Goal: Task Accomplishment & Management: Complete application form

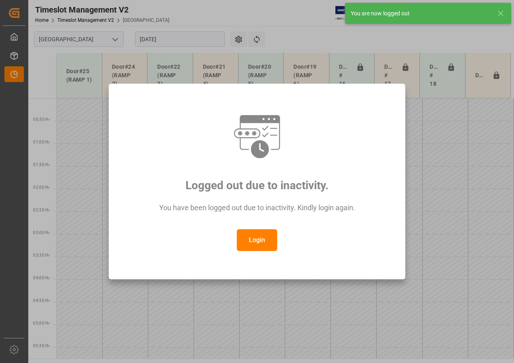
click at [253, 236] on button "Login" at bounding box center [257, 240] width 40 height 22
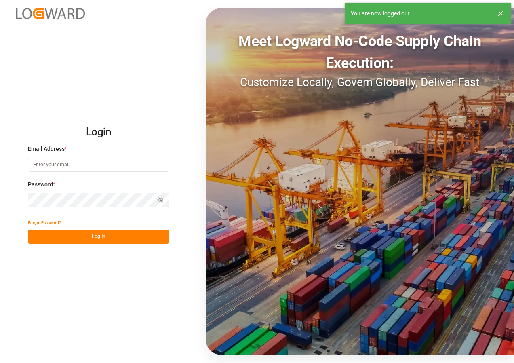
type input "[EMAIL_ADDRESS][DOMAIN_NAME]"
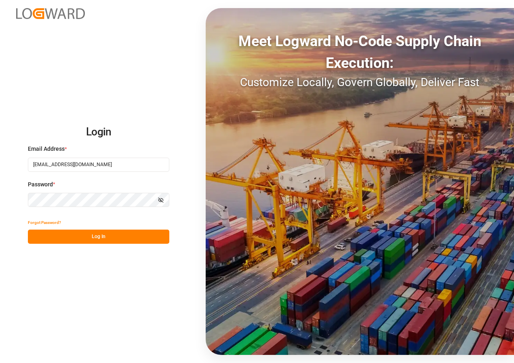
click at [99, 233] on button "Log In" at bounding box center [98, 237] width 141 height 14
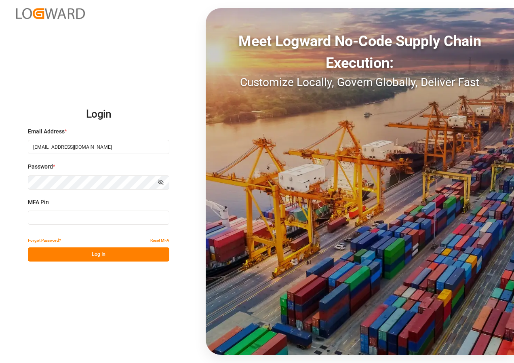
click at [55, 217] on input at bounding box center [98, 218] width 141 height 14
type input "047882"
click at [76, 251] on button "Log In" at bounding box center [98, 254] width 141 height 14
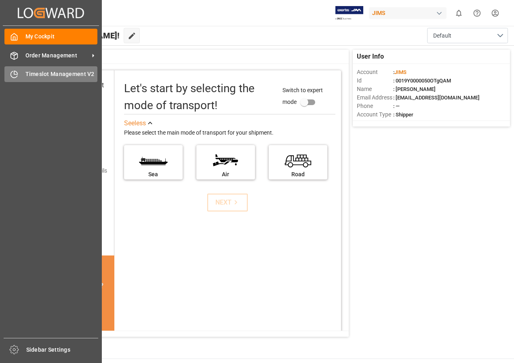
click at [47, 74] on span "Timeslot Management V2" at bounding box center [61, 74] width 72 height 8
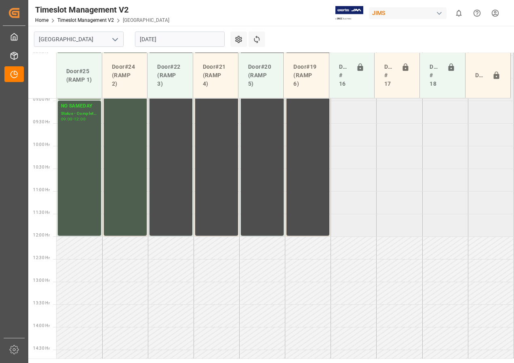
scroll to position [419, 0]
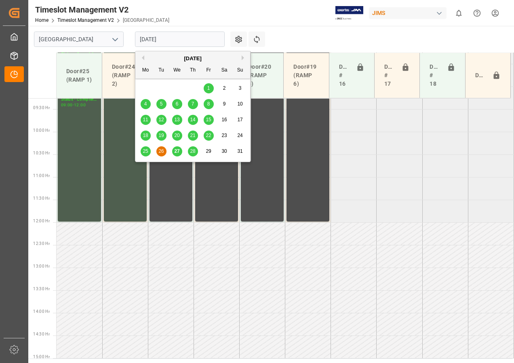
click at [162, 39] on input "[DATE]" at bounding box center [180, 39] width 90 height 15
click at [192, 151] on span "28" at bounding box center [192, 151] width 5 height 6
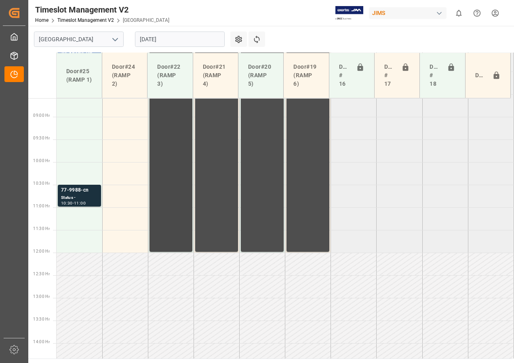
scroll to position [338, 0]
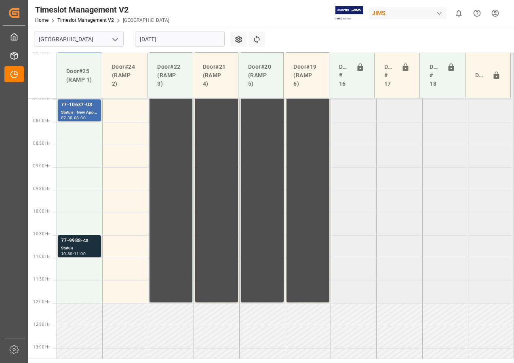
click at [76, 244] on div "77-9988-cn" at bounding box center [79, 241] width 37 height 8
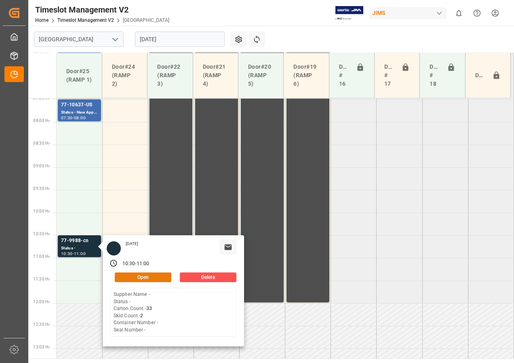
click at [131, 274] on button "Open" at bounding box center [143, 277] width 57 height 10
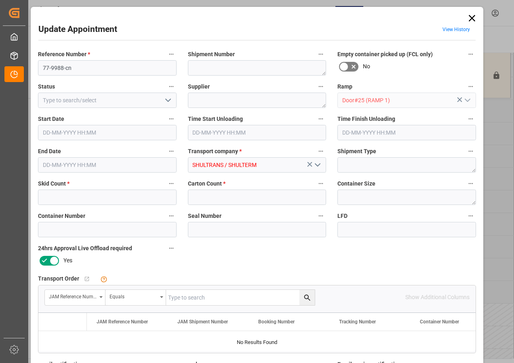
type input "2"
type input "33"
type input "[DATE] 10:30"
type input "[DATE] 11:00"
type input "[DATE] 14:00"
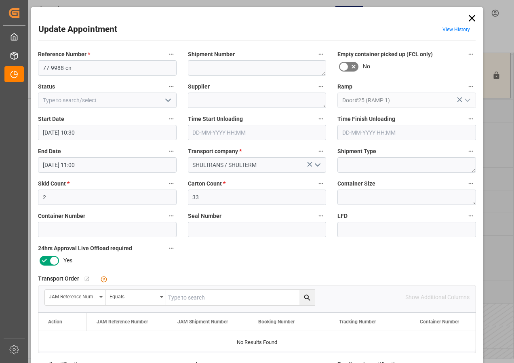
click at [173, 297] on input "text" at bounding box center [240, 297] width 149 height 15
type input "77-9988-CN"
click at [303, 294] on icon "search button" at bounding box center [307, 297] width 8 height 8
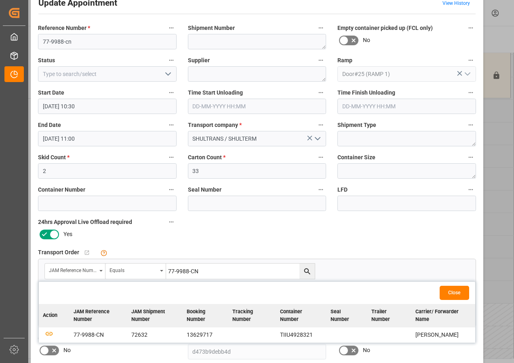
scroll to position [40, 0]
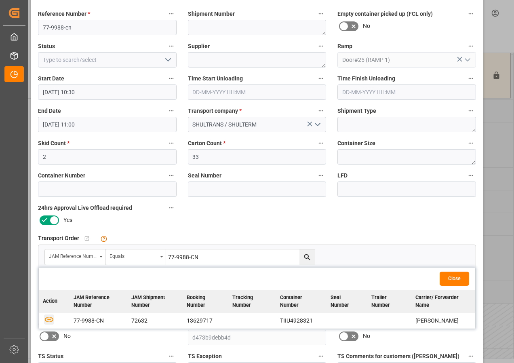
click at [45, 320] on icon "button" at bounding box center [49, 319] width 8 height 4
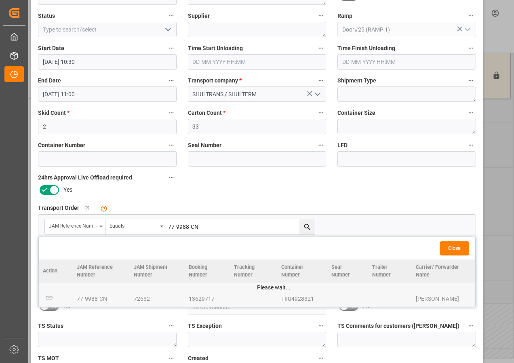
scroll to position [129, 0]
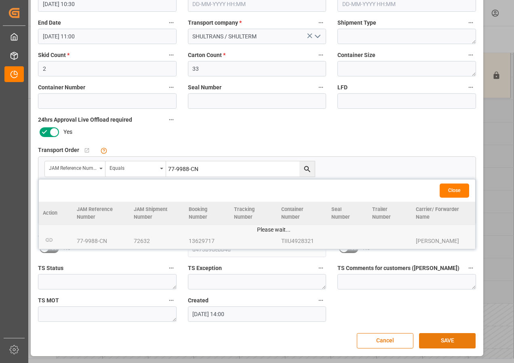
click at [442, 339] on button "SAVE" at bounding box center [447, 340] width 57 height 15
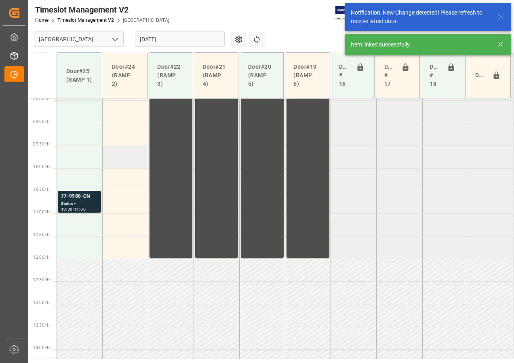
scroll to position [338, 0]
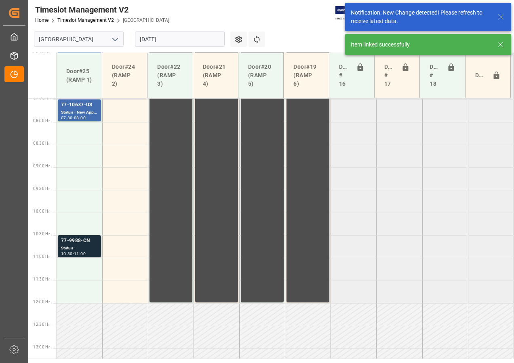
click at [82, 245] on div "Status -" at bounding box center [79, 248] width 37 height 7
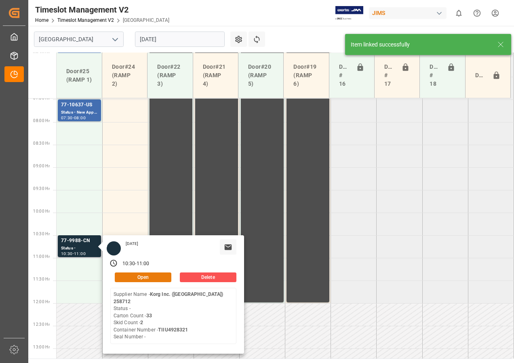
click at [139, 276] on button "Open" at bounding box center [143, 277] width 57 height 10
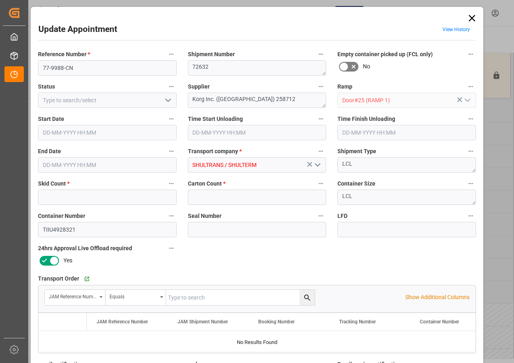
type input "2"
type input "33"
type input "[DATE] 10:30"
type input "[DATE] 11:00"
type input "[DATE] 14:00"
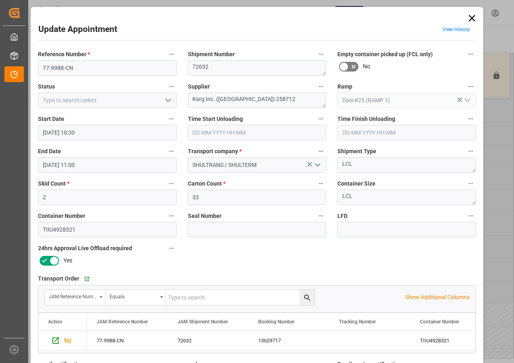
click at [73, 135] on input "[DATE] 10:30" at bounding box center [107, 132] width 139 height 15
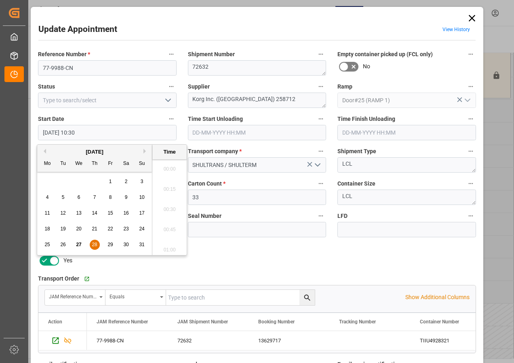
scroll to position [811, 0]
click at [93, 244] on span "28" at bounding box center [94, 245] width 5 height 6
click at [170, 164] on li "08:00" at bounding box center [169, 166] width 34 height 20
type input "[DATE] 08:00"
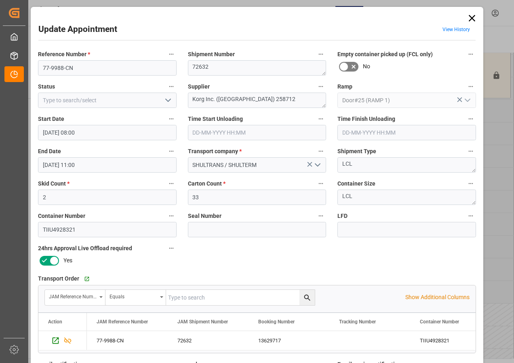
click at [63, 166] on input "[DATE] 11:00" at bounding box center [107, 164] width 139 height 15
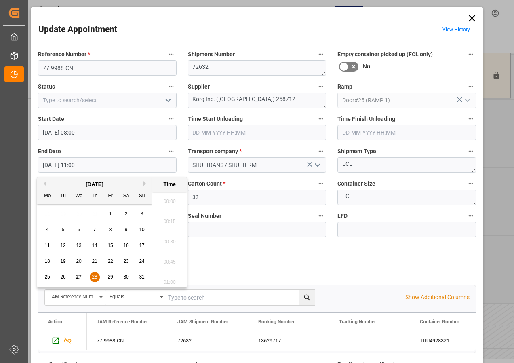
scroll to position [851, 0]
click at [96, 279] on span "28" at bounding box center [94, 277] width 5 height 6
drag, startPoint x: 166, startPoint y: 197, endPoint x: 169, endPoint y: 201, distance: 4.9
click at [166, 198] on li "08:30" at bounding box center [169, 199] width 34 height 20
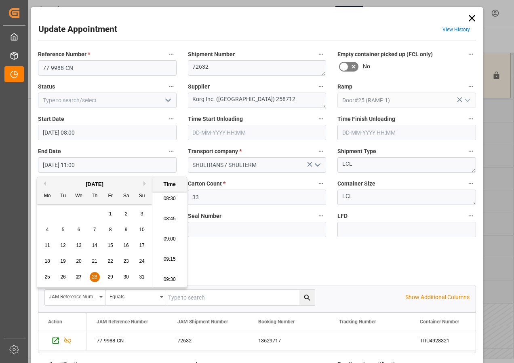
type input "[DATE] 08:30"
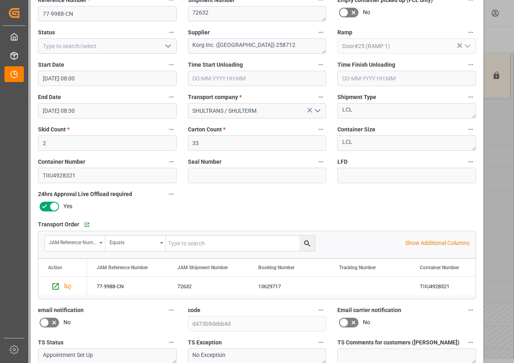
scroll to position [121, 0]
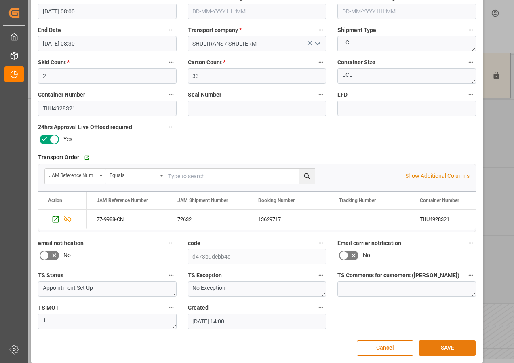
click at [440, 352] on button "SAVE" at bounding box center [447, 347] width 57 height 15
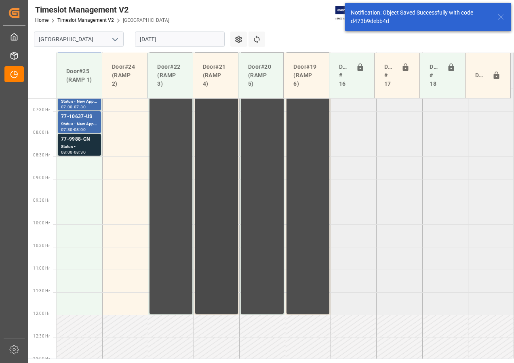
scroll to position [329, 0]
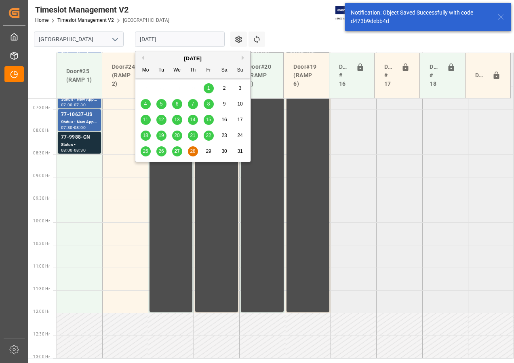
click at [176, 41] on input "[DATE]" at bounding box center [180, 39] width 90 height 15
click at [209, 150] on span "29" at bounding box center [208, 151] width 5 height 6
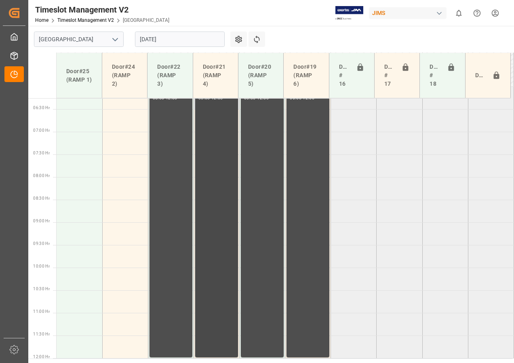
scroll to position [253, 0]
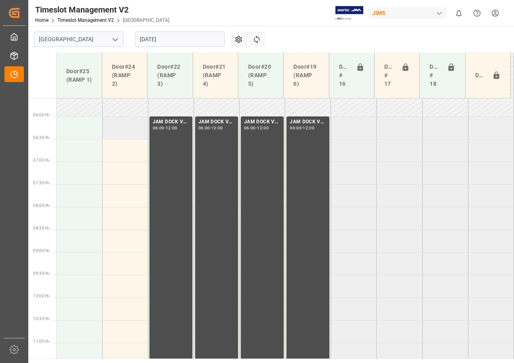
click at [117, 126] on td at bounding box center [125, 127] width 46 height 23
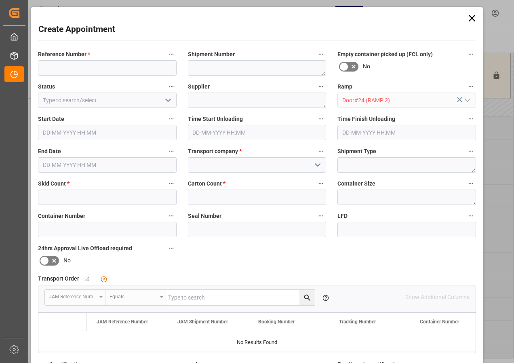
type input "[DATE] 06:00"
type input "[DATE] 06:30"
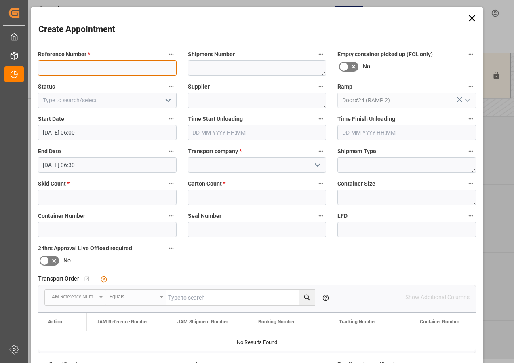
click at [89, 69] on input at bounding box center [107, 67] width 139 height 15
drag, startPoint x: 101, startPoint y: 67, endPoint x: 34, endPoint y: 67, distance: 67.1
click at [34, 67] on div "Reference Number * JAM DOCK CONTROL" at bounding box center [107, 62] width 150 height 32
type input "JAM DOCK CONTROL"
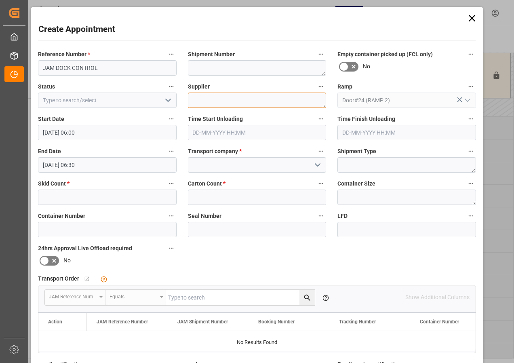
click at [195, 100] on textarea at bounding box center [257, 100] width 139 height 15
paste textarea "JAM DOCK CONTROL"
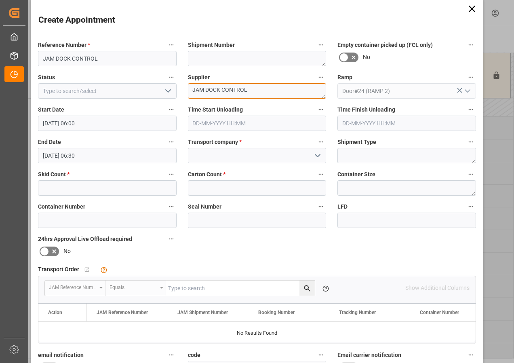
scroll to position [0, 0]
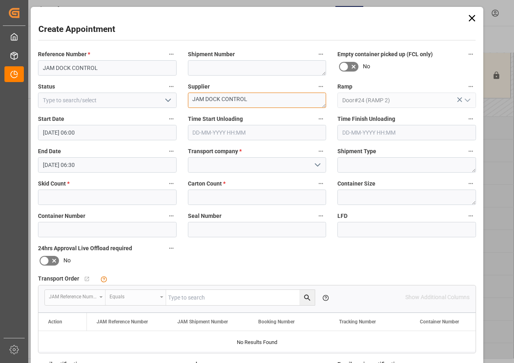
type textarea "JAM DOCK CONTROL"
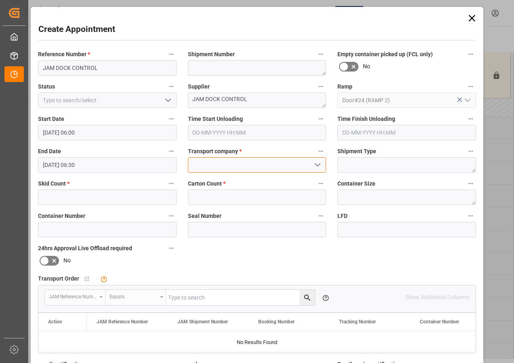
click at [222, 165] on input at bounding box center [257, 164] width 139 height 15
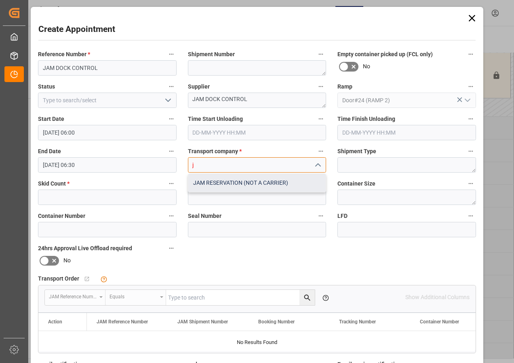
click at [230, 183] on div "JAM RESERVATION (NOT A CARRIER)" at bounding box center [257, 183] width 138 height 18
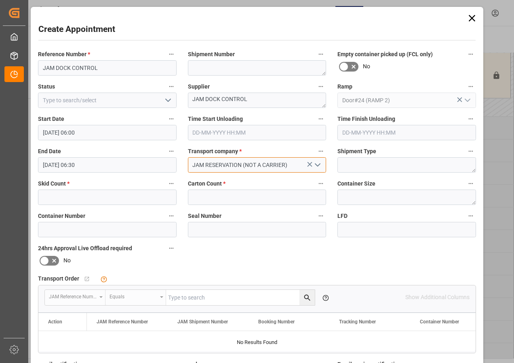
type input "JAM RESERVATION (NOT A CARRIER)"
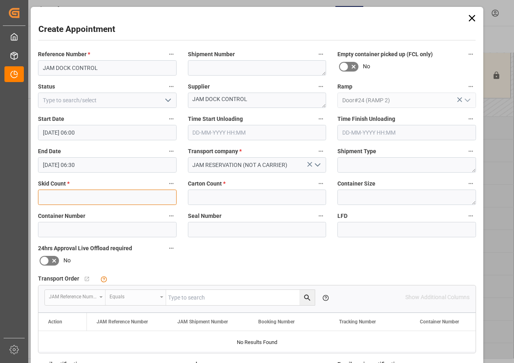
click at [95, 197] on input "text" at bounding box center [107, 197] width 139 height 15
type input "0"
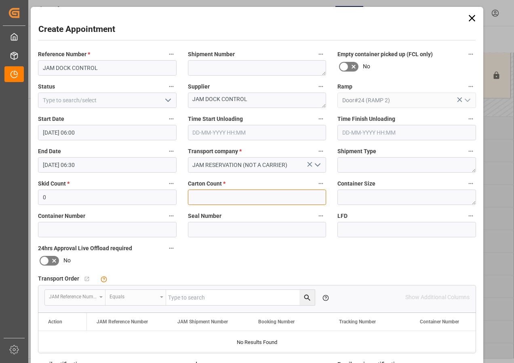
click at [204, 195] on input "text" at bounding box center [257, 197] width 139 height 15
type input "0"
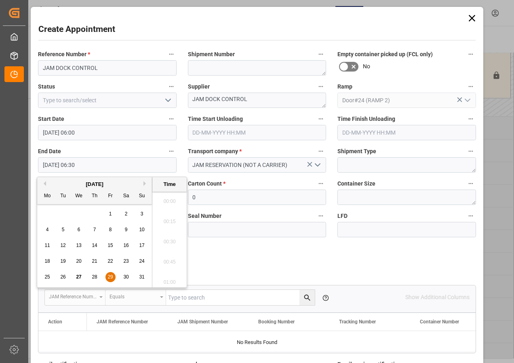
click at [60, 164] on input "[DATE] 06:30" at bounding box center [107, 164] width 139 height 15
drag, startPoint x: 108, startPoint y: 277, endPoint x: 140, endPoint y: 231, distance: 55.7
click at [109, 277] on span "29" at bounding box center [109, 277] width 5 height 6
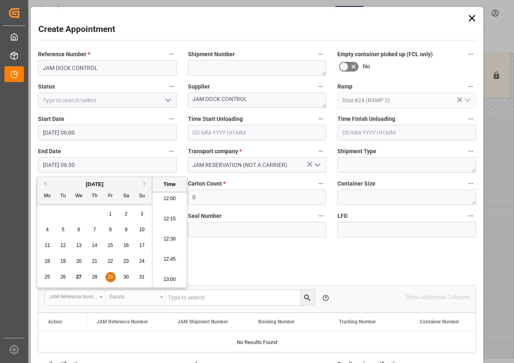
click at [166, 200] on li "12:00" at bounding box center [169, 199] width 34 height 20
type input "[DATE] 12:00"
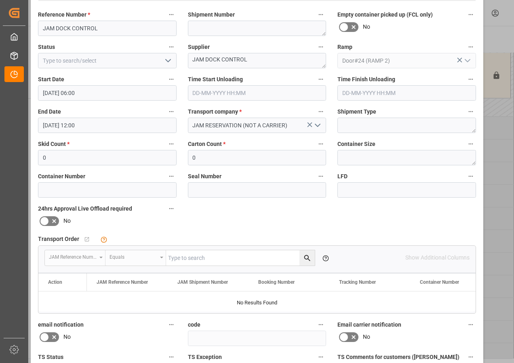
scroll to position [129, 0]
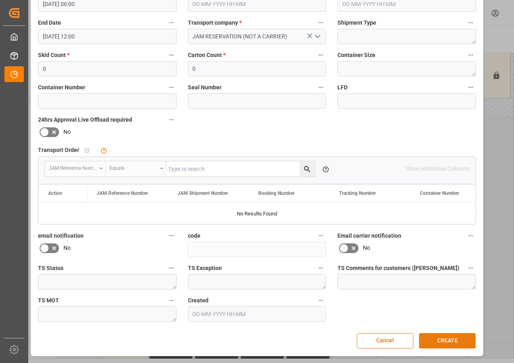
click at [440, 338] on button "CREATE" at bounding box center [447, 340] width 57 height 15
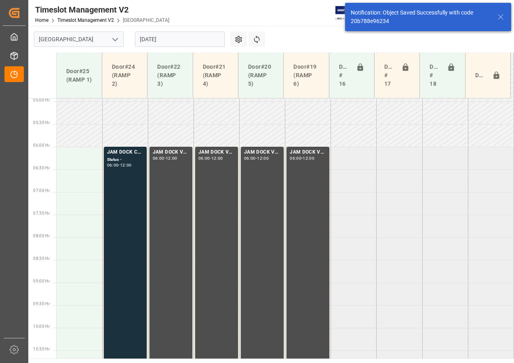
scroll to position [238, 0]
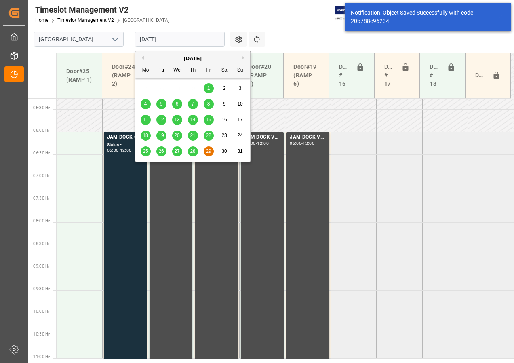
click at [140, 40] on input "[DATE]" at bounding box center [180, 39] width 90 height 15
click at [192, 151] on span "28" at bounding box center [192, 151] width 5 height 6
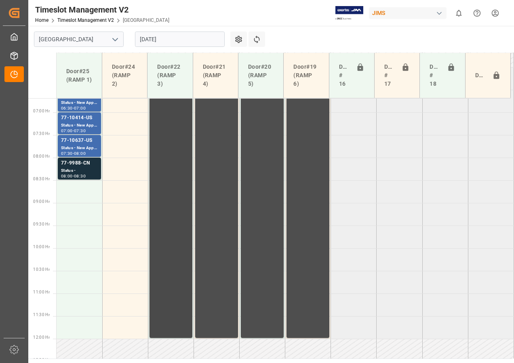
scroll to position [257, 0]
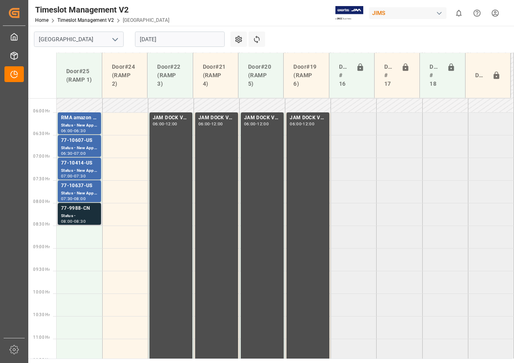
click at [79, 215] on div "Status -" at bounding box center [79, 216] width 37 height 7
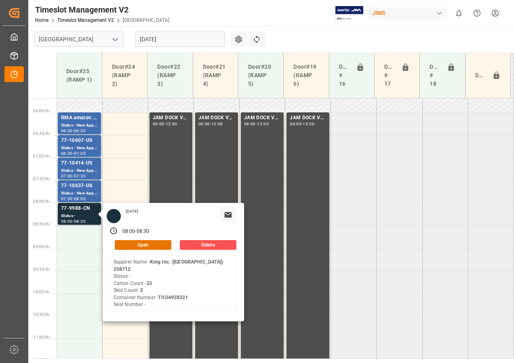
click at [147, 38] on input "[DATE]" at bounding box center [180, 39] width 90 height 15
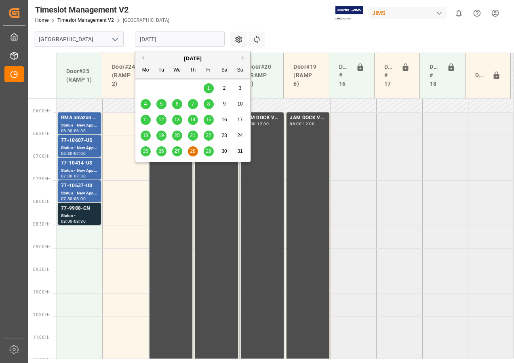
click at [175, 150] on span "27" at bounding box center [176, 151] width 5 height 6
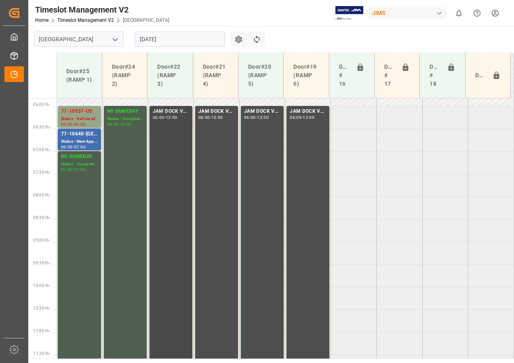
scroll to position [217, 0]
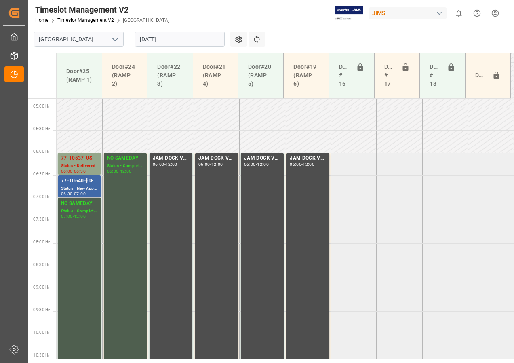
click at [84, 181] on div "77-10640-[GEOGRAPHIC_DATA]" at bounding box center [79, 181] width 37 height 8
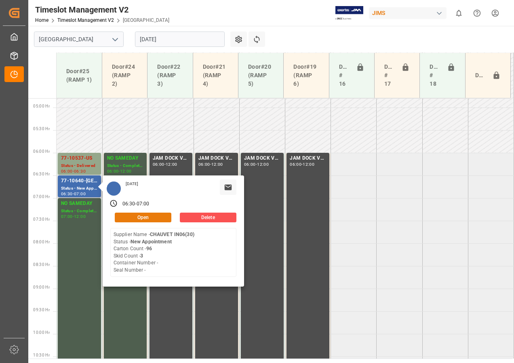
click at [139, 216] on button "Open" at bounding box center [143, 218] width 57 height 10
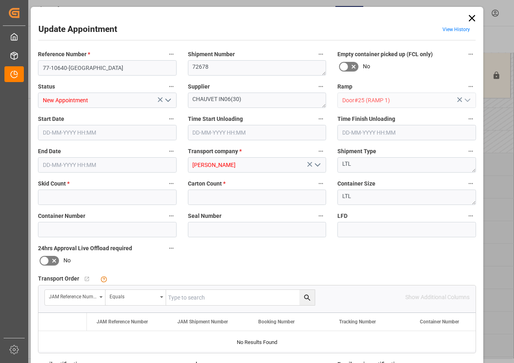
type input "3"
type input "96"
type input "[DATE] 06:30"
type input "[DATE] 07:00"
type input "[DATE] 16:03"
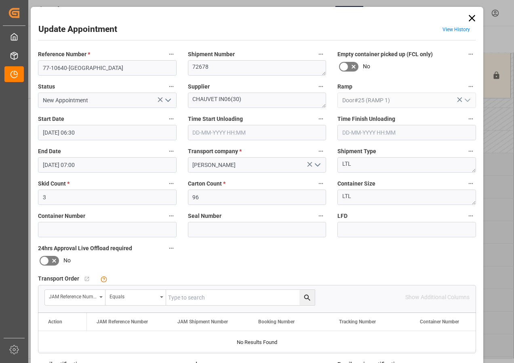
click at [169, 101] on icon "open menu" at bounding box center [168, 100] width 10 height 10
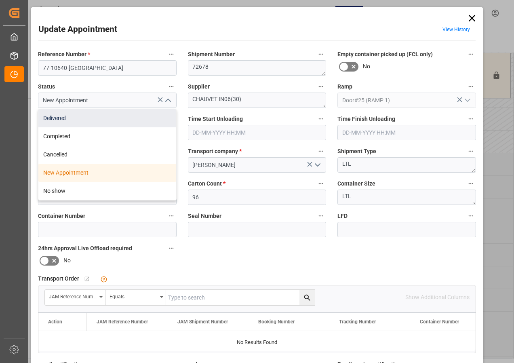
click at [58, 120] on div "Delivered" at bounding box center [107, 118] width 138 height 18
type input "Delivered"
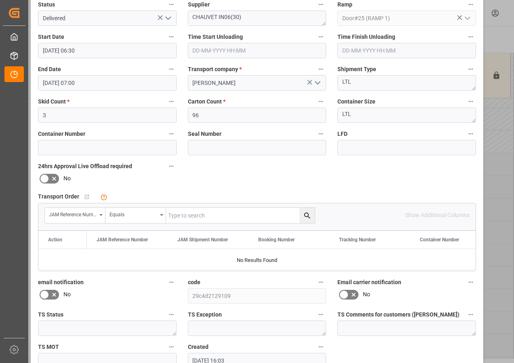
scroll to position [121, 0]
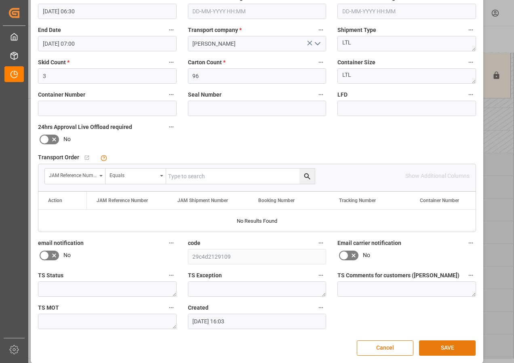
click at [450, 348] on button "SAVE" at bounding box center [447, 347] width 57 height 15
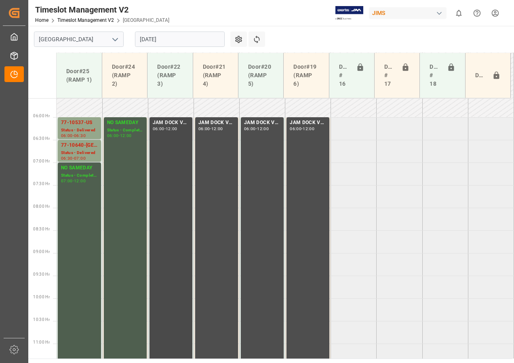
scroll to position [238, 0]
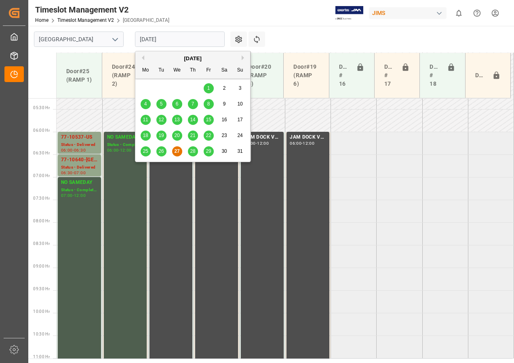
click at [158, 40] on input "[DATE]" at bounding box center [180, 39] width 90 height 15
click at [197, 149] on div "28" at bounding box center [193, 152] width 10 height 10
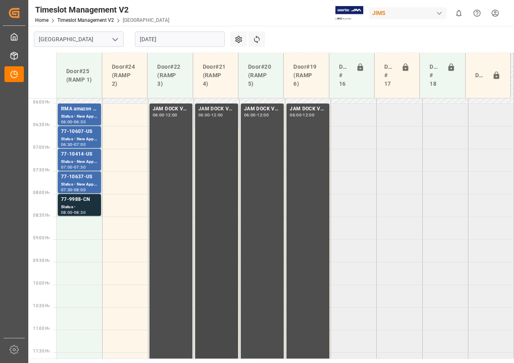
scroll to position [217, 0]
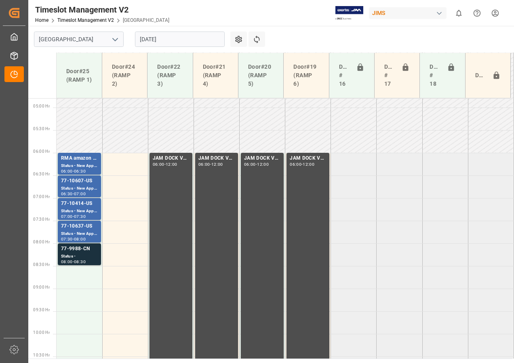
click at [156, 42] on input "[DATE]" at bounding box center [180, 39] width 90 height 15
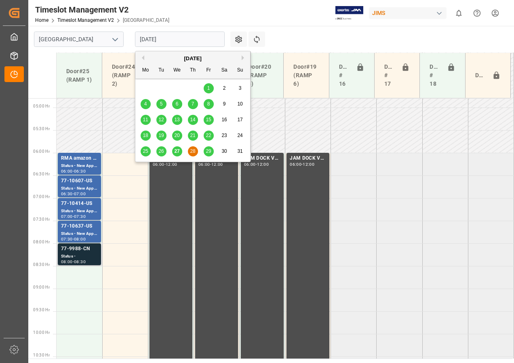
click at [80, 258] on div "Status -" at bounding box center [79, 256] width 37 height 7
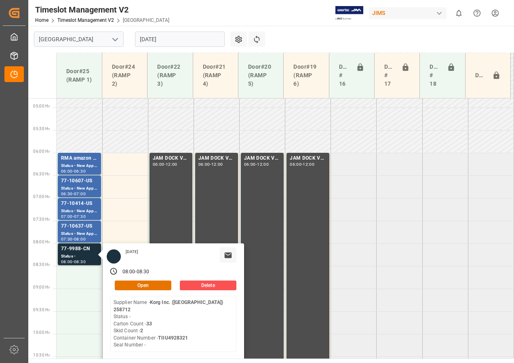
click at [150, 40] on input "[DATE]" at bounding box center [180, 39] width 90 height 15
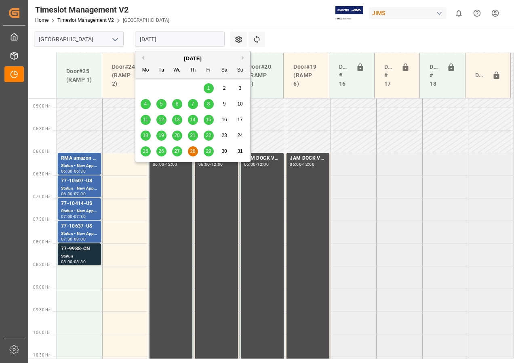
click at [173, 152] on div "27" at bounding box center [177, 152] width 10 height 10
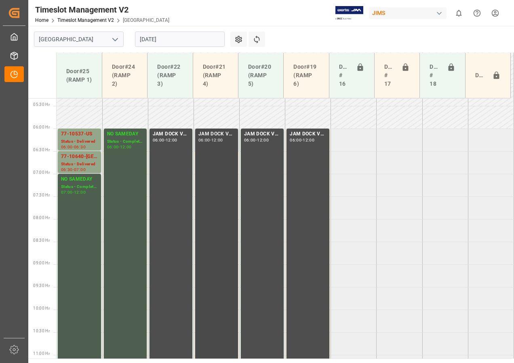
scroll to position [221, 0]
